Goal: Task Accomplishment & Management: Complete application form

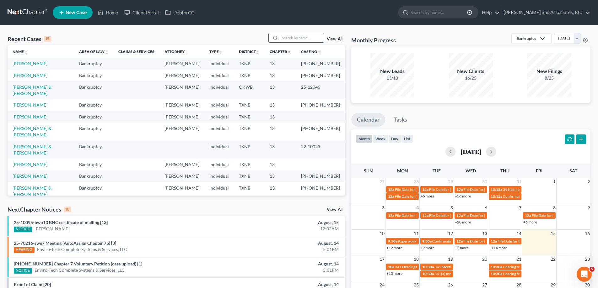
click at [297, 38] on input "search" at bounding box center [302, 37] width 44 height 9
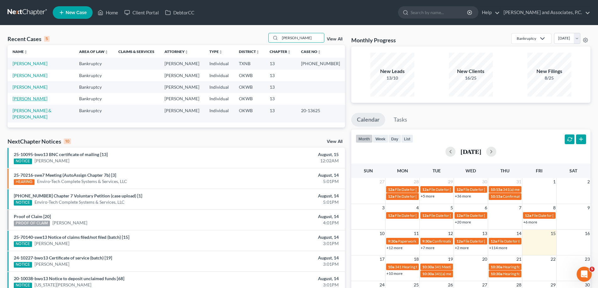
type input "gonzalez"
click at [31, 99] on link "[PERSON_NAME]" at bounding box center [30, 98] width 35 height 5
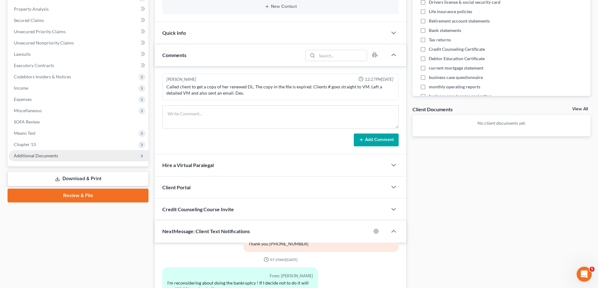
scroll to position [125, 0]
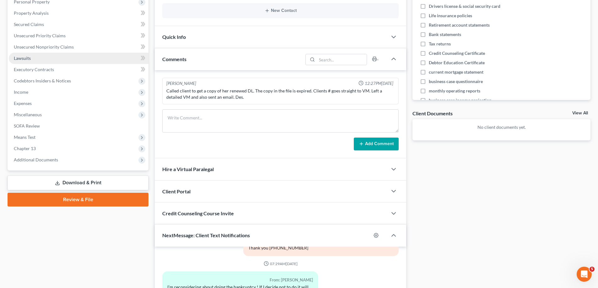
click at [23, 57] on span "Lawsuits" at bounding box center [22, 58] width 17 height 5
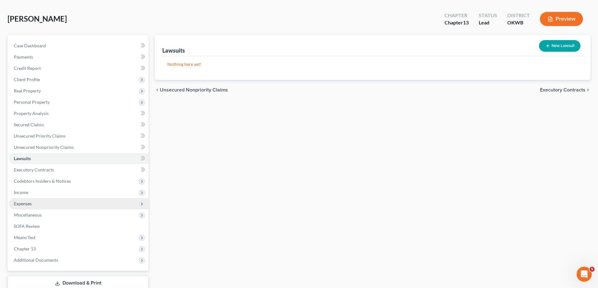
scroll to position [63, 0]
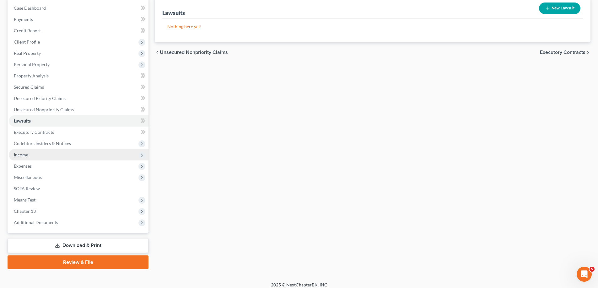
click at [26, 154] on span "Income" at bounding box center [21, 154] width 14 height 5
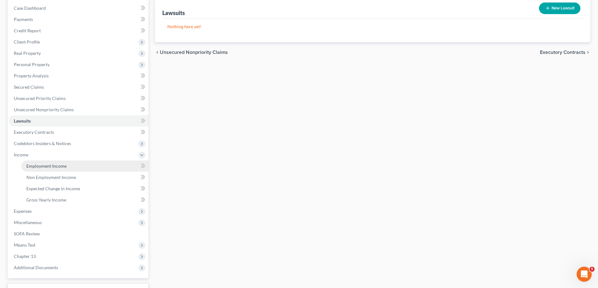
click at [40, 164] on span "Employment Income" at bounding box center [46, 165] width 40 height 5
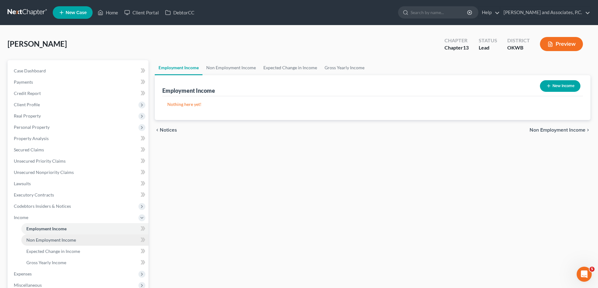
click at [55, 241] on span "Non Employment Income" at bounding box center [51, 239] width 50 height 5
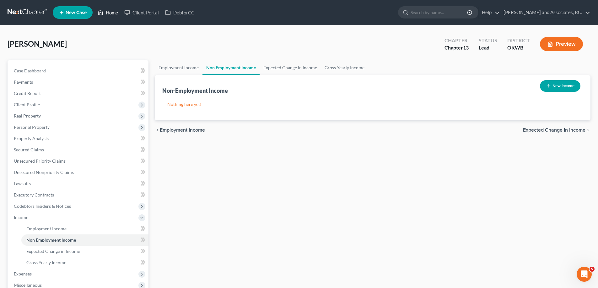
click at [115, 11] on link "Home" at bounding box center [107, 12] width 27 height 11
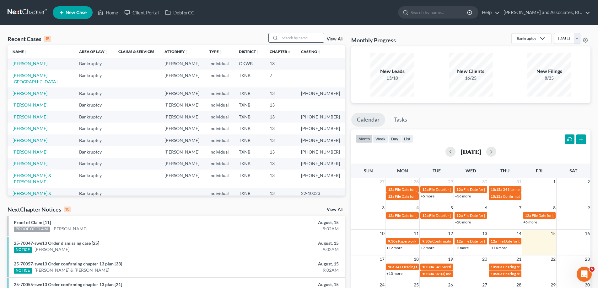
click at [296, 36] on input "search" at bounding box center [302, 37] width 44 height 9
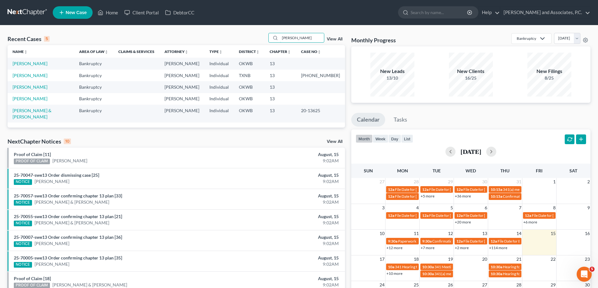
type input "gonzalez"
click at [37, 90] on td "[PERSON_NAME]" at bounding box center [41, 87] width 67 height 12
click at [37, 89] on link "[PERSON_NAME]" at bounding box center [30, 86] width 35 height 5
select select "7"
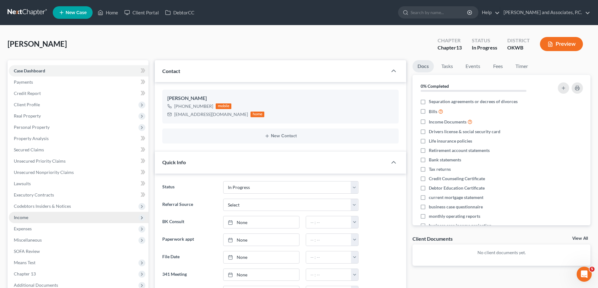
click at [18, 220] on span "Income" at bounding box center [21, 217] width 14 height 5
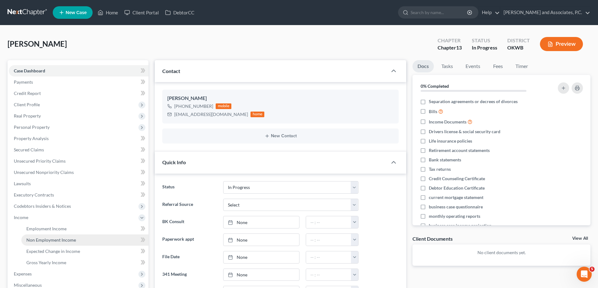
click at [35, 237] on span "Non Employment Income" at bounding box center [51, 239] width 50 height 5
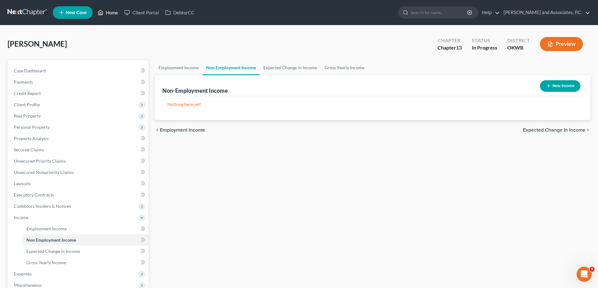
click at [112, 10] on link "Home" at bounding box center [107, 12] width 27 height 11
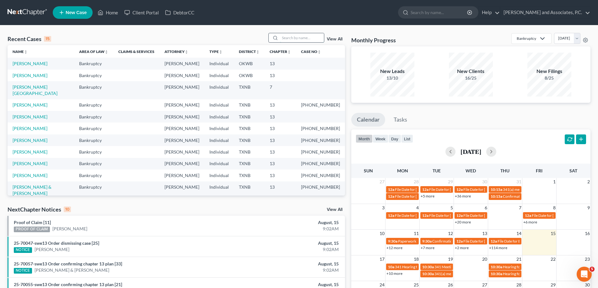
click at [289, 35] on input "search" at bounding box center [302, 37] width 44 height 9
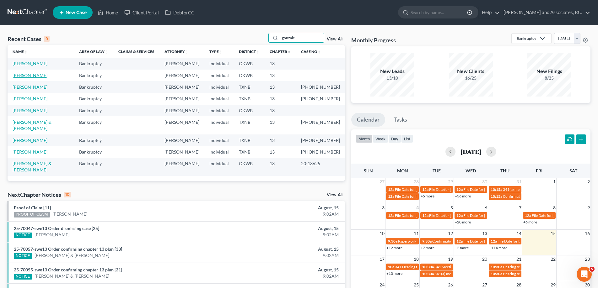
type input "gonzale"
click at [39, 73] on link "[PERSON_NAME]" at bounding box center [30, 75] width 35 height 5
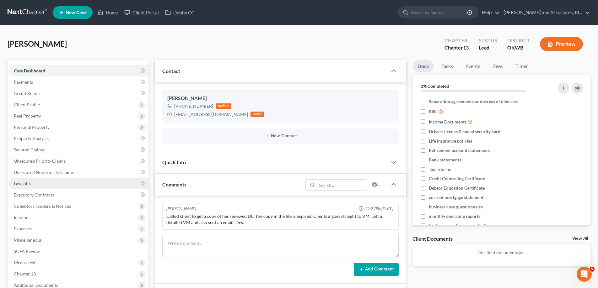
scroll to position [139, 0]
click at [112, 14] on link "Home" at bounding box center [107, 12] width 27 height 11
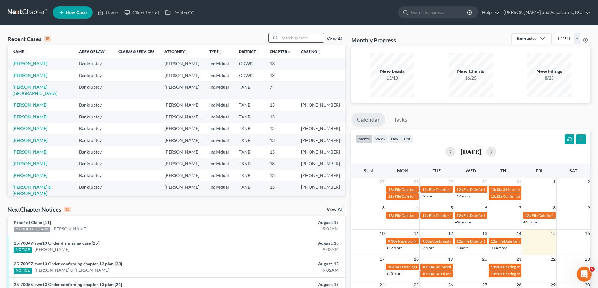
click at [291, 40] on input "search" at bounding box center [302, 37] width 44 height 9
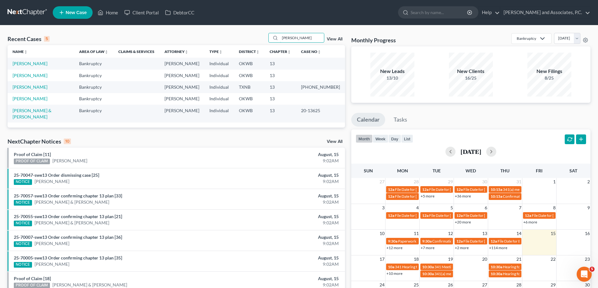
type input "gonzalez"
click at [20, 102] on td "[PERSON_NAME]" at bounding box center [41, 99] width 67 height 12
click at [20, 99] on link "[PERSON_NAME]" at bounding box center [30, 98] width 35 height 5
select select "3"
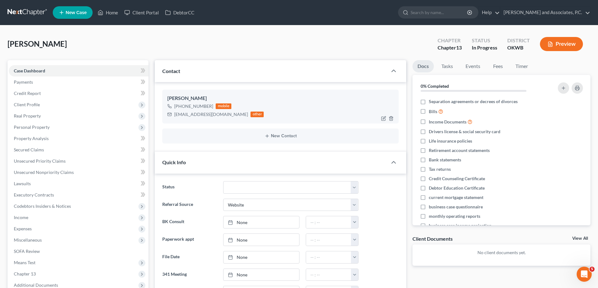
scroll to position [139, 0]
click at [383, 119] on icon "button" at bounding box center [384, 118] width 3 height 3
select select "0"
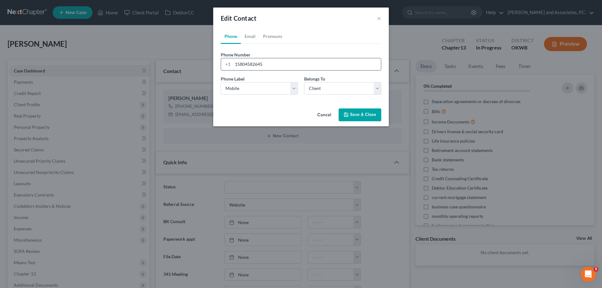
click at [267, 65] on input "15804582645" at bounding box center [307, 64] width 148 height 12
type input "15804582645 *"
click at [352, 112] on button "Save & Close" at bounding box center [360, 115] width 43 height 13
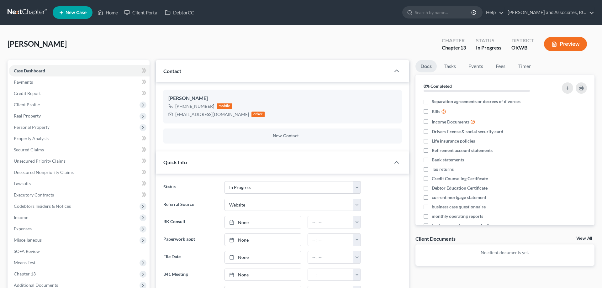
select select "7"
select select "3"
click at [27, 107] on span "Client Profile" at bounding box center [27, 104] width 26 height 5
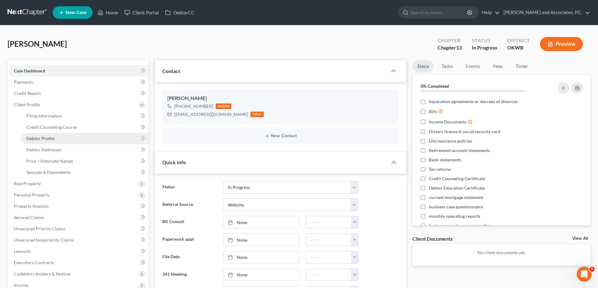
click at [37, 138] on span "Debtor Profile" at bounding box center [40, 138] width 28 height 5
select select "2"
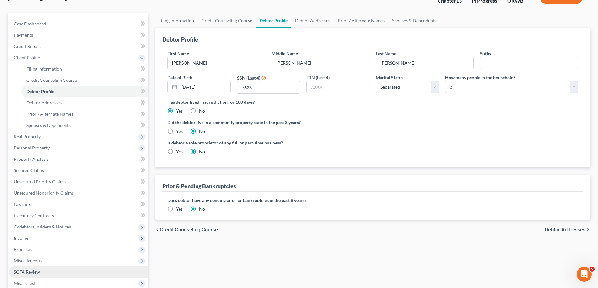
scroll to position [94, 0]
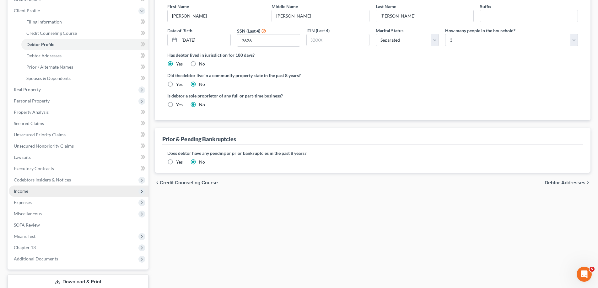
click at [19, 191] on span "Income" at bounding box center [21, 191] width 14 height 5
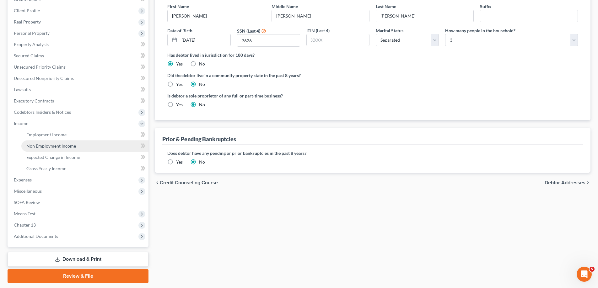
click at [44, 148] on span "Non Employment Income" at bounding box center [51, 145] width 50 height 5
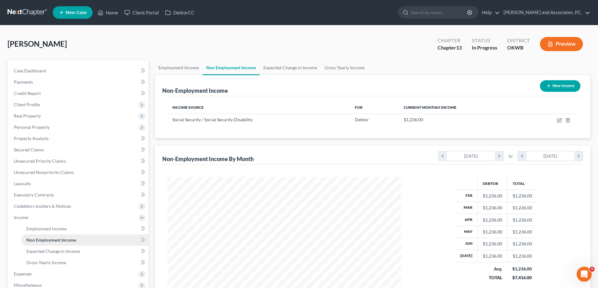
scroll to position [117, 247]
click at [35, 72] on span "Case Dashboard" at bounding box center [30, 70] width 32 height 5
select select "7"
select select "3"
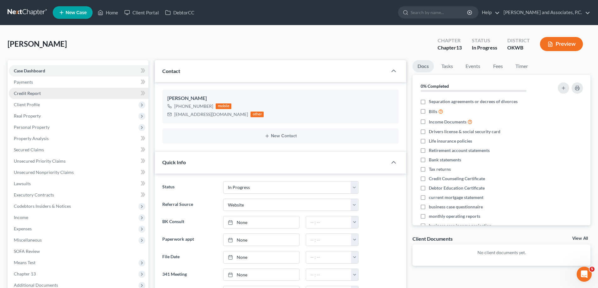
scroll to position [139, 0]
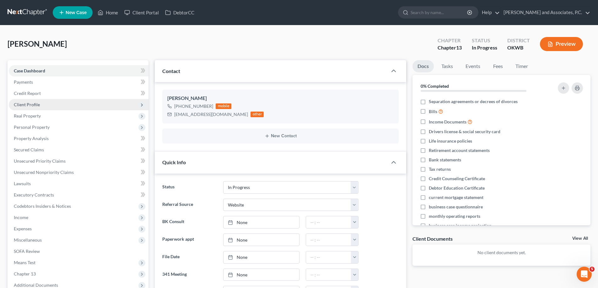
click at [41, 109] on span "Client Profile" at bounding box center [79, 104] width 140 height 11
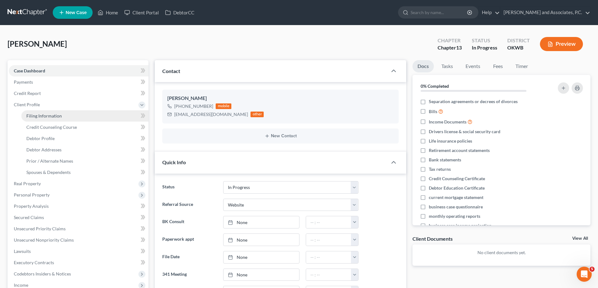
click at [42, 117] on span "Filing Information" at bounding box center [43, 115] width 35 height 5
select select "1"
select select "0"
select select "3"
select select "37"
